Goal: Information Seeking & Learning: Learn about a topic

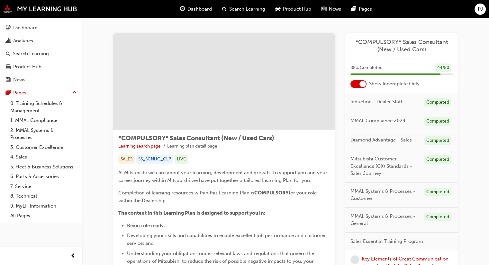
scroll to position [129, 0]
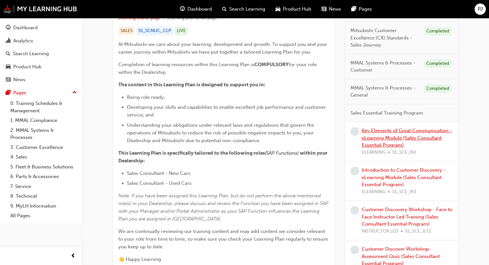
click at [397, 135] on link "Key Elements of Great Communication - eLearning Module (Sales Consultant Essent…" at bounding box center [407, 138] width 90 height 20
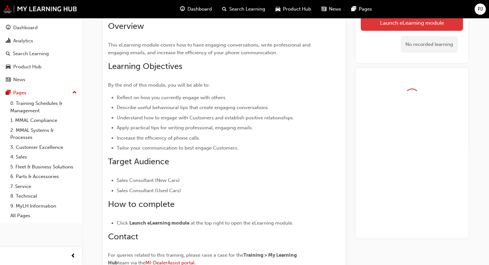
click at [408, 25] on button "Launch eLearning module" at bounding box center [412, 23] width 102 height 16
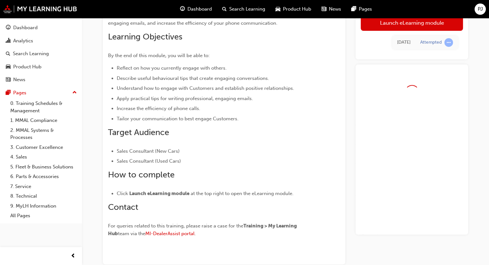
scroll to position [32, 0]
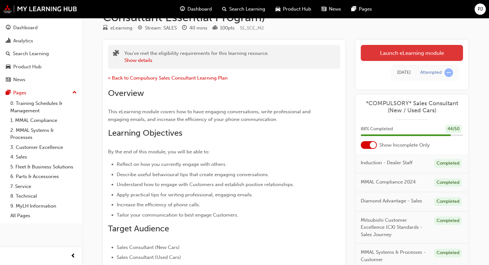
click at [406, 58] on link "Launch eLearning module" at bounding box center [412, 53] width 102 height 16
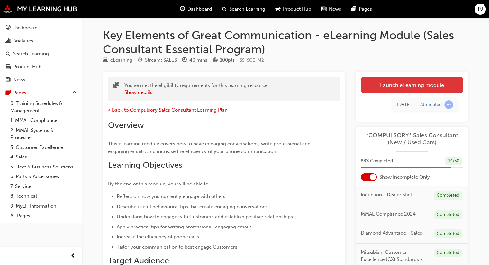
click at [414, 88] on link "Launch eLearning module" at bounding box center [412, 85] width 102 height 16
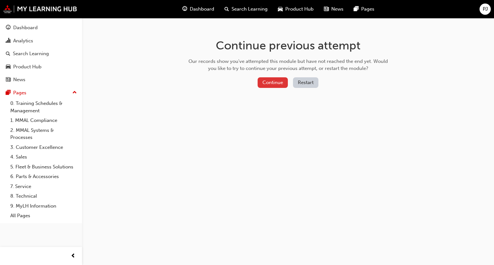
click at [268, 80] on button "Continue" at bounding box center [272, 82] width 30 height 11
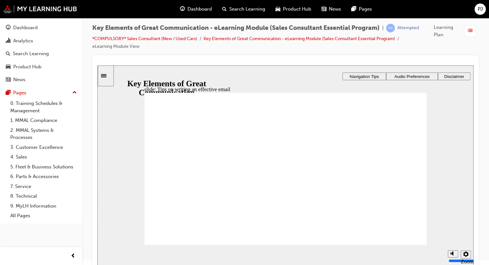
drag, startPoint x: 180, startPoint y: 213, endPoint x: 181, endPoint y: 217, distance: 3.4
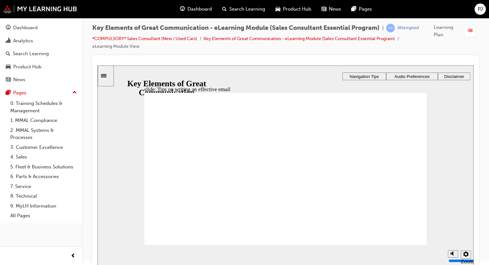
drag, startPoint x: 181, startPoint y: 218, endPoint x: 181, endPoint y: 221, distance: 3.5
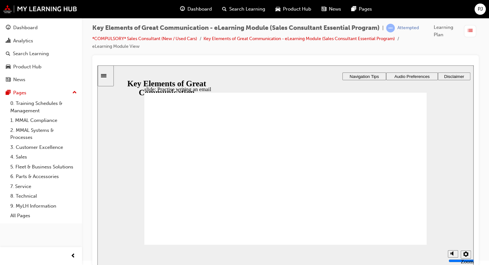
drag, startPoint x: 196, startPoint y: 233, endPoint x: 145, endPoint y: 195, distance: 63.2
drag, startPoint x: 160, startPoint y: 180, endPoint x: 154, endPoint y: 178, distance: 6.4
drag, startPoint x: 155, startPoint y: 179, endPoint x: 273, endPoint y: 175, distance: 118.3
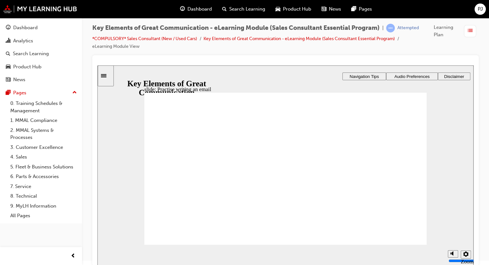
type textarea "H"
type textarea "Hi"
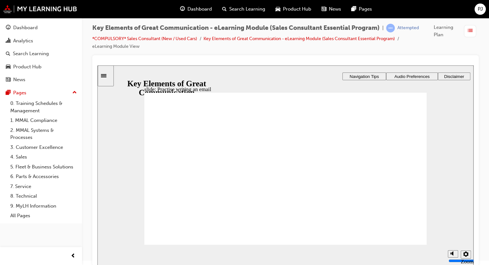
type textarea "Hi"
type textarea "Hi T"
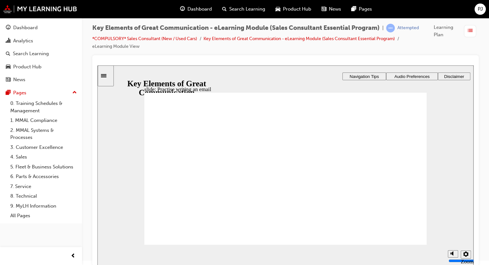
type textarea "Hi Th"
type textarea "Hi The"
type textarea "Hi Ther"
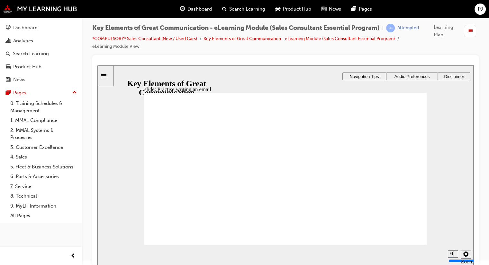
type textarea "Hi Ther"
type textarea "Hi There"
type textarea "Hi Ther"
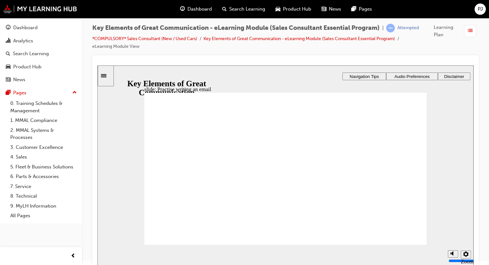
type textarea "Hi The"
type textarea "Hi Th"
type textarea "Hi T"
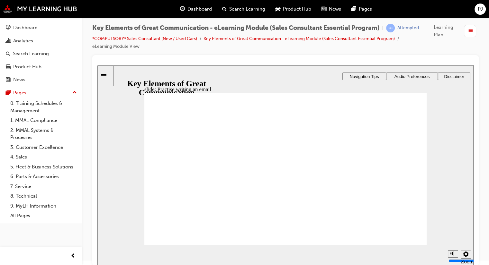
type textarea "Hi T"
type textarea "Hi"
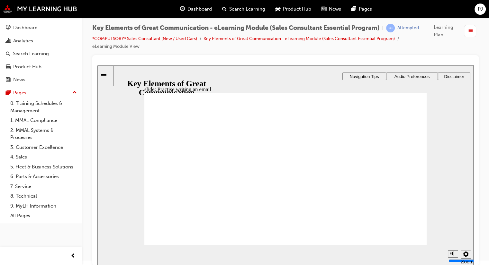
type textarea "H"
type textarea "S"
type textarea "Su"
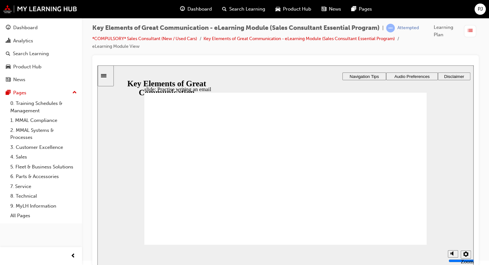
type textarea "Su"
type textarea "Sub"
type textarea "Subj"
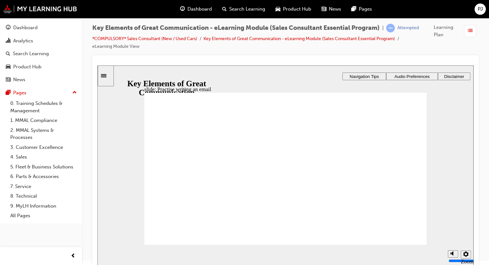
type textarea "Subje"
type textarea "Subjec"
type textarea "Subject"
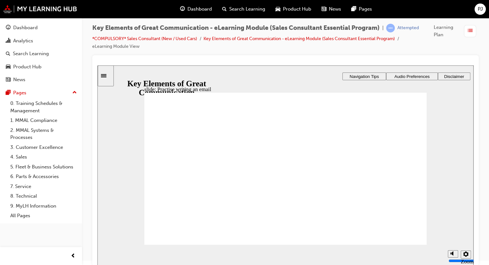
type textarea "Subject"
type textarea "Subject:"
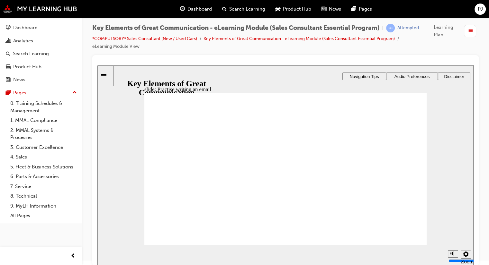
type textarea "Subject: n"
type textarea "Subject:"
type textarea "Subject: N"
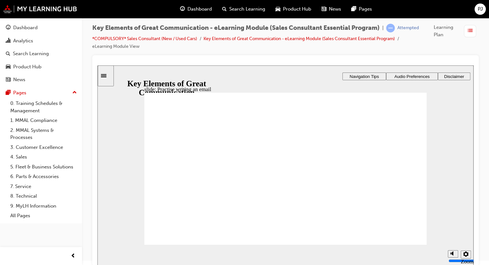
type textarea "Subject: N"
type textarea "Subject: N+"
type textarea "Subject: N"
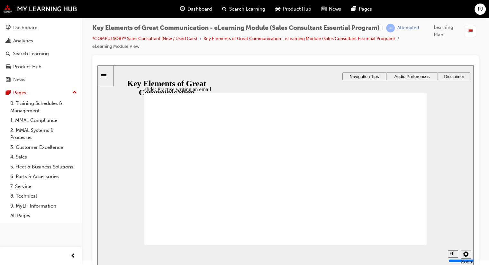
type textarea "Subject:"
type textarea "Subject: M"
type textarea "Subject: Mi"
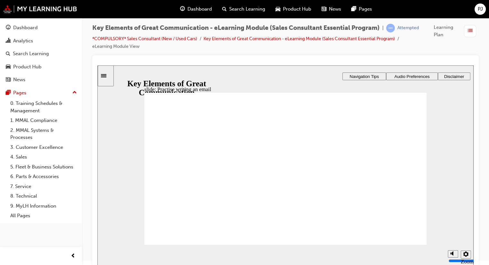
type textarea "Subject: Mi"
type textarea "Subject: Mit"
type textarea "Subject: Mits"
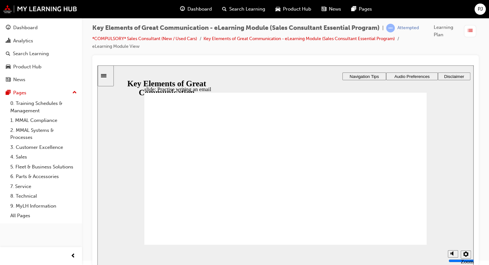
type textarea "Subject: Mitsu"
type textarea "Subject: Mitsub"
type textarea "Subject: Mitsubi"
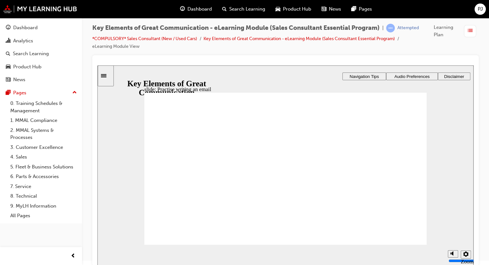
type textarea "Subject: Mitsubi"
type textarea "Subject: Mitsubis"
type textarea "Subject: Mitsubish"
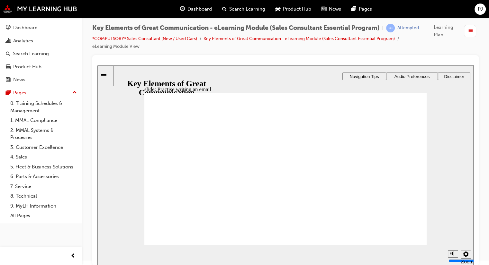
type textarea "Subject: Mitsubishi"
type textarea "Subject: Mitsubishi Q"
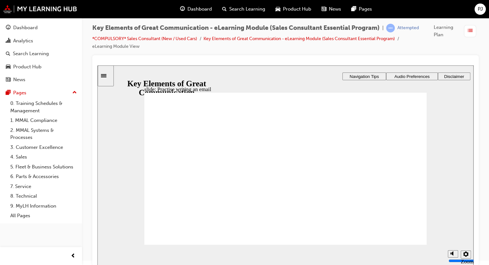
type textarea "Subject: Mitsubishi Q"
type textarea "Subject: Mitsubishi"
type textarea "Subject: Mitsubishi I"
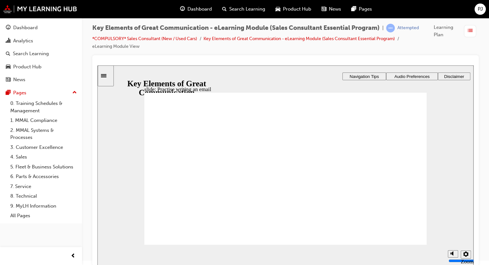
type textarea "Subject: Mitsubishi In"
type textarea "Subject: Mitsubishi Inq"
type textarea "Subject: Mitsubishi Inqu"
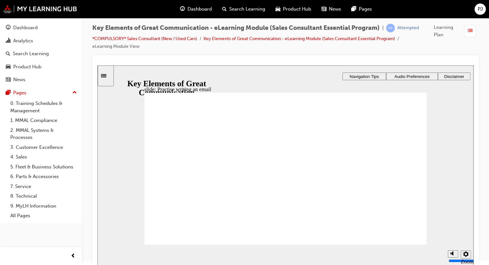
type textarea "Subject: Mitsubishi Inqu"
type textarea "Subject: Mitsubishi Inqui"
type textarea "Subject: Mitsubishi Inquir"
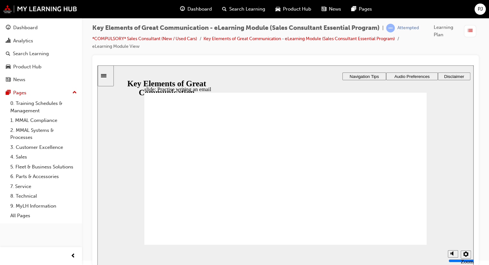
type textarea "Subject: Mitsubishi Inquiry"
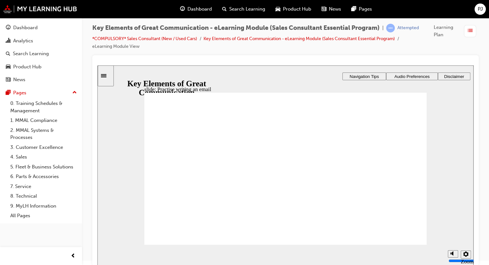
type textarea "Subject: Mitsubishi Inquiry"
type textarea "Subject: Mitsubishi Inquiry H"
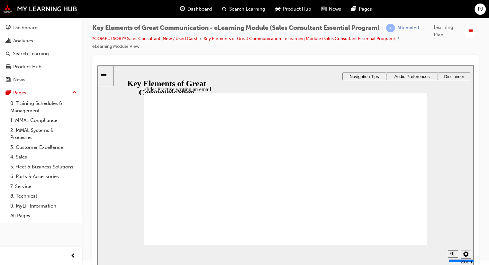
type textarea "Subject: Mitsubishi Inquiry Hi"
type textarea "Subject: Mitsubishi Inquiry Hi t"
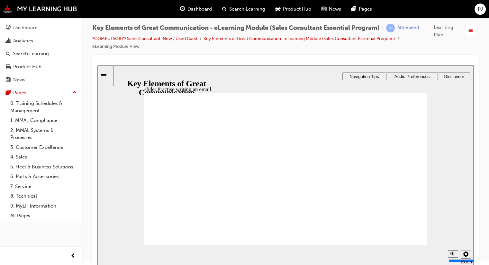
type textarea "Subject: Mitsubishi Inquiry Hi t"
type textarea "Subject: Mitsubishi Inquiry Hi"
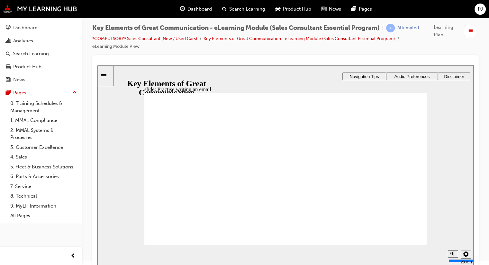
type textarea "Subject: Mitsubishi Inquiry H"
type textarea "Subject: Mitsubishi Inquiry"
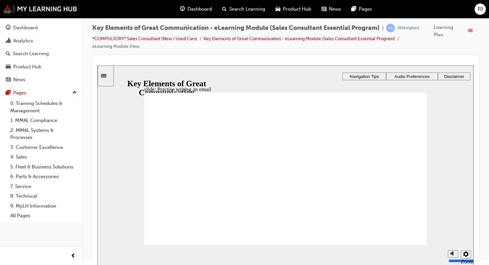
type textarea "Subject: Mitsubishi Inquiry"
type textarea "Subject: Mitsubishi Inquiry H"
type textarea "Subject: Mitsubishi Inquiry Hi"
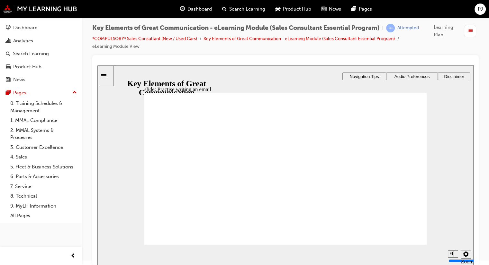
type textarea "Subject: Mitsubishi Inquiry Hi"
type textarea "Subject: Mitsubishi Inquiry Hi t"
type textarea "Subject: Mitsubishi Inquiry Hi th"
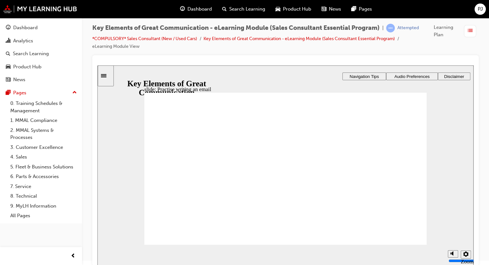
type textarea "Subject: Mitsubishi Inquiry Hi th"
type textarea "Subject: Mitsubishi Inquiry Hi the"
type textarea "Subject: Mitsubishi Inquiry Hi ther"
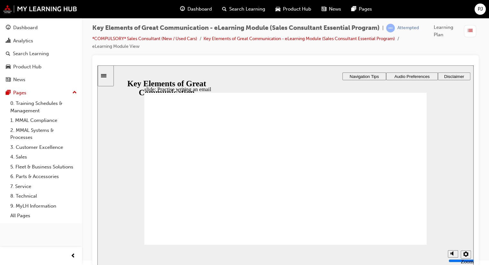
type textarea "Subject: Mitsubishi Inquiry Hi there"
type textarea "Subject: Mitsubishi Inquiry Hi there,"
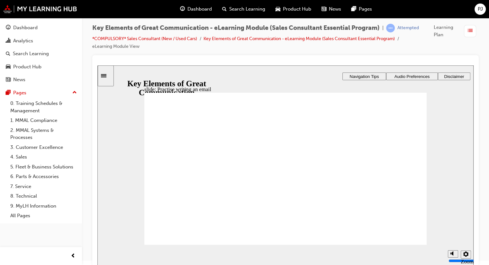
type textarea "Subject: Mitsubishi Inquiry Hi there,"
type textarea "Subject: Mitsubishi Inquiry Hi there, T"
type textarea "Subject: Mitsubishi Inquiry Hi there,"
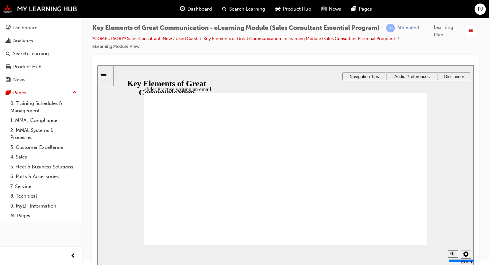
type textarea "Subject: Mitsubishi Inquiry Hi there,"
type textarea "Subject: Mitsubishi Inquiry Hi there, T"
type textarea "Subject: Mitsubishi Inquiry Hi there, Th"
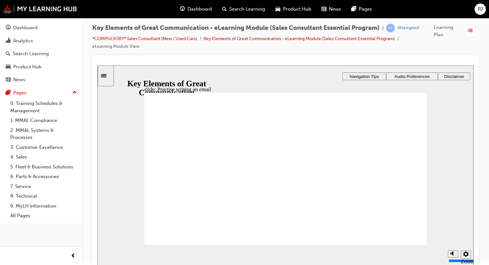
type textarea "Subject: Mitsubishi Inquiry Hi there, Th"
type textarea "Subject: Mitsubishi Inquiry Hi there, Tha"
type textarea "Subject: Mitsubishi Inquiry Hi there, Than"
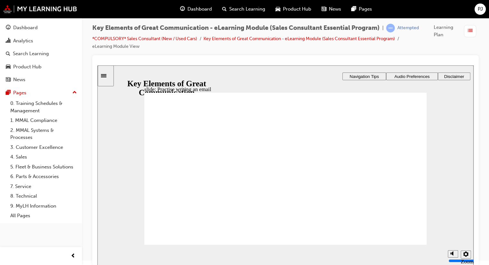
type textarea "Subject: Mitsubishi Inquiry Hi there, Thank"
type textarea "Subject: Mitsubishi Inquiry Hi there, Thanks"
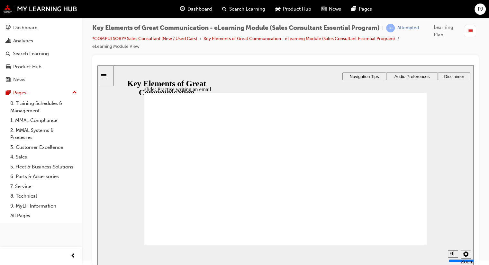
type textarea "Subject: Mitsubishi Inquiry Hi there, Thanks"
type textarea "Subject: Mitsubishi Inquiry Hi there, Thanks f"
type textarea "Subject: Mitsubishi Inquiry Hi there, Thanks fo"
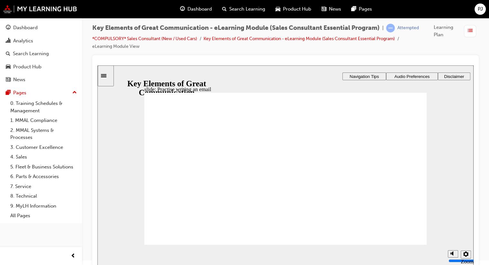
type textarea "Subject: Mitsubishi Inquiry Hi there, Thanks for"
type textarea "Subject: Mitsubishi Inquiry Hi there, Thanks for c"
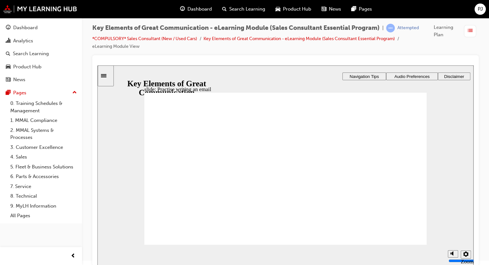
type textarea "Subject: Mitsubishi Inquiry Hi there, Thanks for c"
type textarea "Subject: Mitsubishi Inquiry Hi there, Thanks for ca"
type textarea "Subject: Mitsubishi Inquiry Hi there, Thanks for cal"
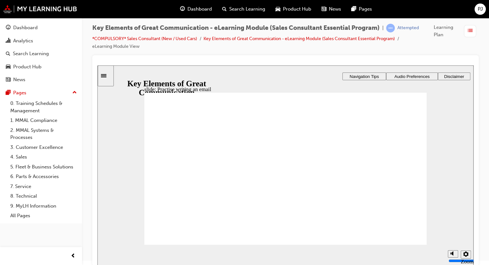
type textarea "Subject: Mitsubishi Inquiry Hi there, Thanks for call"
type textarea "Subject: Mitsubishi Inquiry Hi there, Thanks for calli"
type textarea "Subject: Mitsubishi Inquiry Hi there, Thanks for callin"
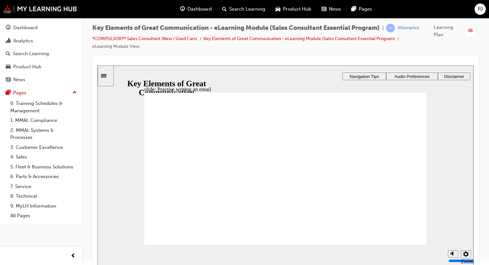
type textarea "Subject: Mitsubishi Inquiry Hi there, Thanks for callin"
type textarea "Subject: Mitsubishi Inquiry Hi there, Thanks for calling"
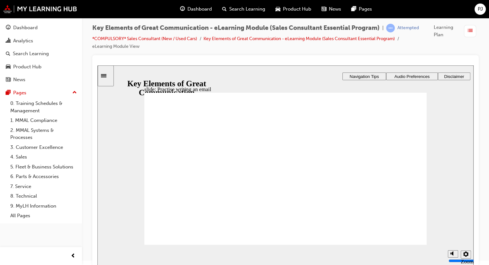
type textarea "Subject: Mitsubishi Inquiry Hi there, Thanks for calling m"
type textarea "Subject: Mitsubishi Inquiry Hi there, Thanks for calling me"
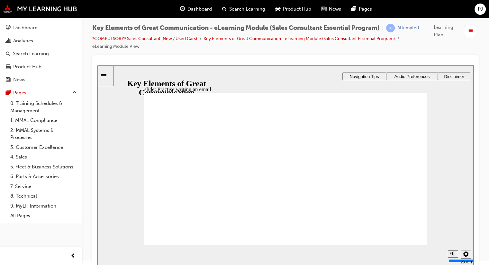
type textarea "Subject: Mitsubishi Inquiry Hi there, Thanks for calling me"
type textarea "Subject: Mitsubishi Inquiry Hi there, Thanks for calling me t"
type textarea "Subject: Mitsubishi Inquiry Hi there, Thanks for calling me th"
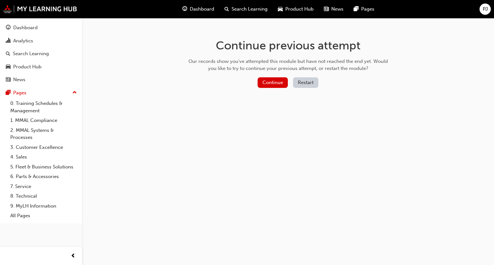
click at [305, 83] on button "Restart" at bounding box center [305, 82] width 25 height 11
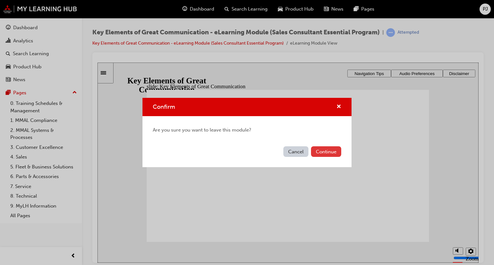
click at [321, 151] on button "Continue" at bounding box center [326, 152] width 30 height 11
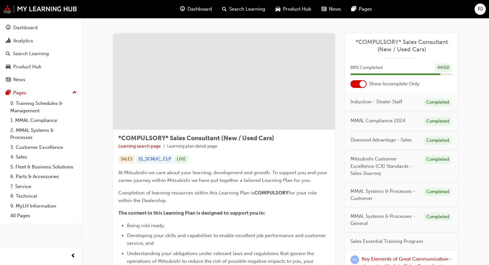
scroll to position [129, 0]
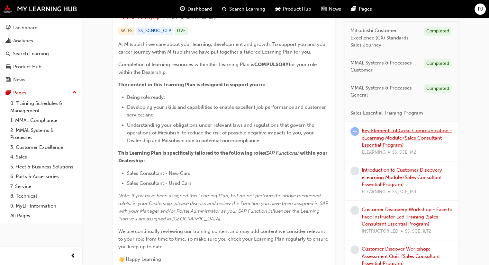
click at [366, 144] on link "Key Elements of Great Communication - eLearning Module (Sales Consultant Essent…" at bounding box center [407, 138] width 90 height 20
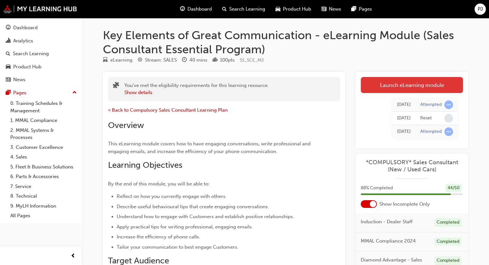
click at [397, 86] on link "Launch eLearning module" at bounding box center [412, 85] width 102 height 16
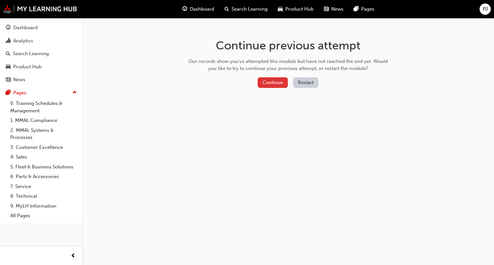
click at [279, 81] on button "Continue" at bounding box center [272, 82] width 30 height 11
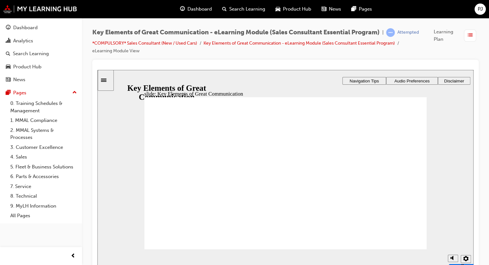
scroll to position [4, 0]
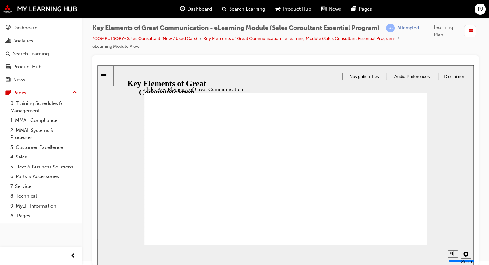
drag, startPoint x: 278, startPoint y: 117, endPoint x: 279, endPoint y: 148, distance: 30.9
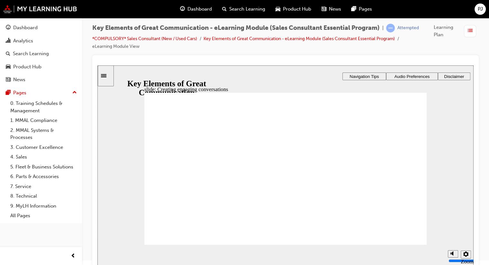
drag, startPoint x: 265, startPoint y: 131, endPoint x: 345, endPoint y: 131, distance: 80.3
drag, startPoint x: 252, startPoint y: 139, endPoint x: 369, endPoint y: 163, distance: 119.5
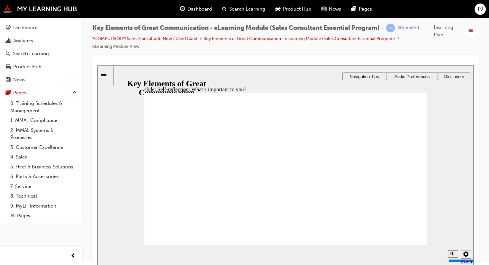
drag, startPoint x: 320, startPoint y: 154, endPoint x: 391, endPoint y: 187, distance: 77.8
radio input "false"
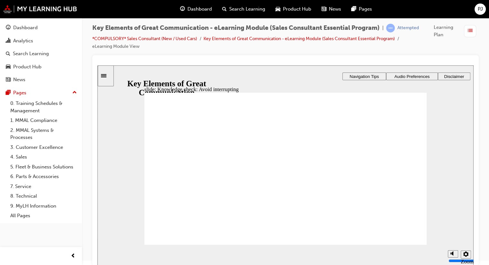
radio input "true"
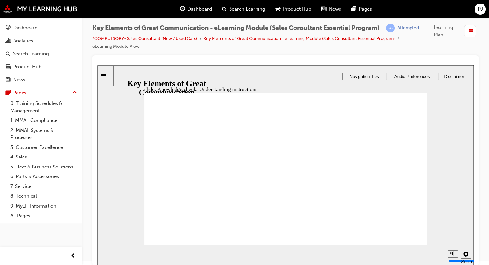
radio input "true"
